Goal: Information Seeking & Learning: Learn about a topic

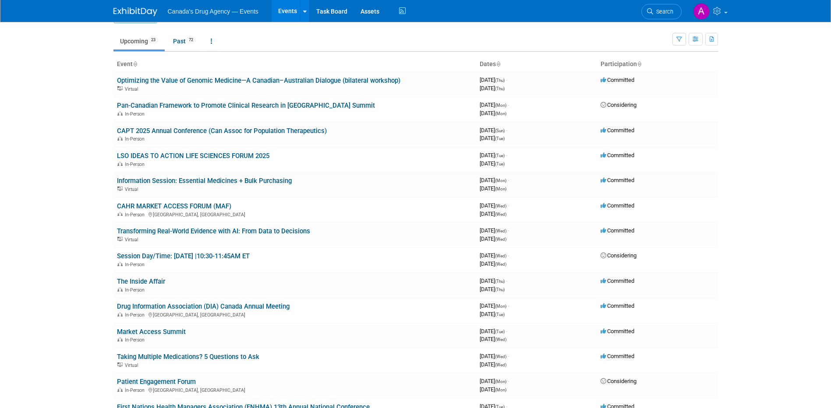
scroll to position [44, 0]
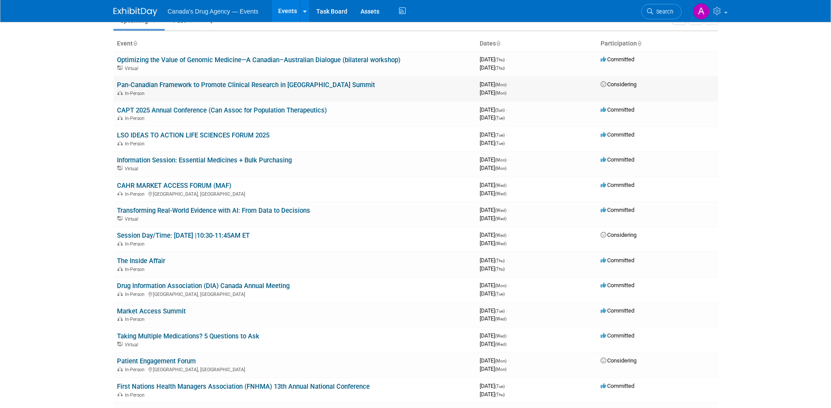
click at [286, 85] on link "Pan-Canadian Framework to Promote Clinical Research in [GEOGRAPHIC_DATA] Summit" at bounding box center [246, 85] width 258 height 8
click at [173, 109] on link "CAPT 2025 Annual Conference (Can Assoc for Population Therapeutics)" at bounding box center [222, 110] width 210 height 8
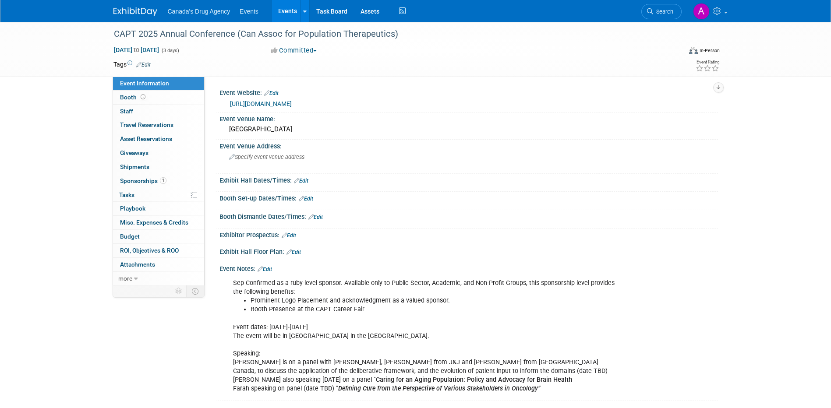
click at [285, 103] on link "https://www.capt-actp.ca/" at bounding box center [261, 103] width 62 height 7
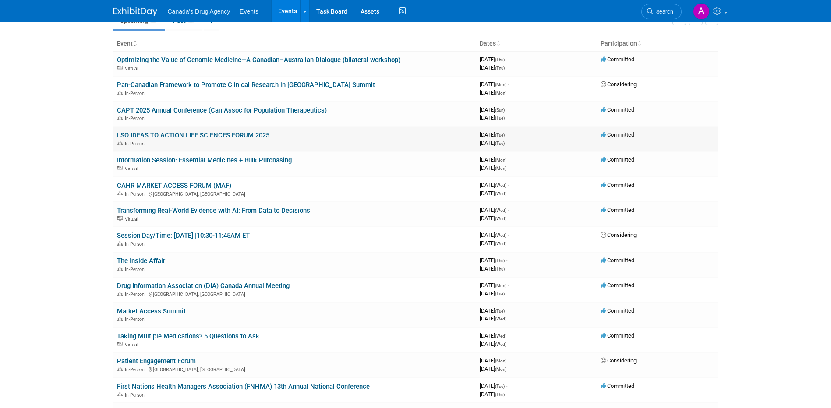
click at [206, 131] on link "LSO IDEAS TO ACTION LIFE SCIENCES FORUM 2025" at bounding box center [193, 135] width 152 height 8
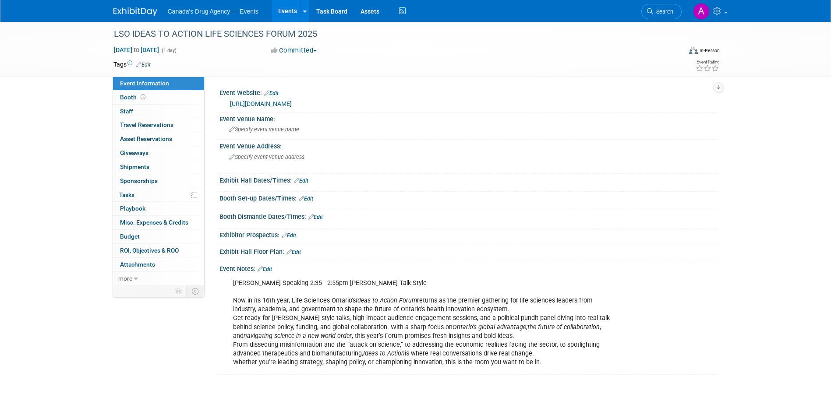
click at [292, 104] on link "https://lifesciencesontario.ca/lso-annual-ideas-to-action-life-sciences-forum/" at bounding box center [261, 103] width 62 height 7
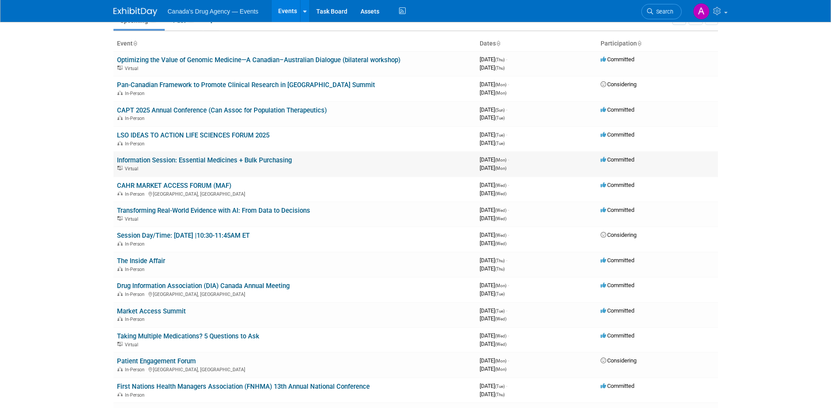
click at [250, 160] on link "Information Session: Essential Medicines + Bulk Purchasing" at bounding box center [204, 160] width 175 height 8
